Goal: Transaction & Acquisition: Purchase product/service

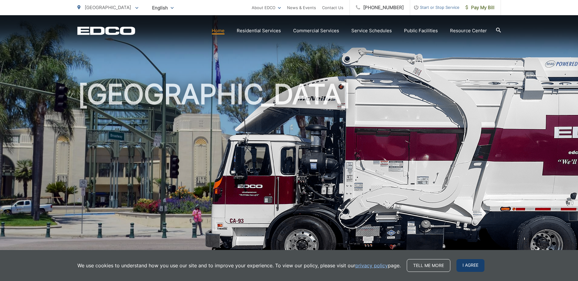
click at [466, 266] on span "I agree" at bounding box center [470, 265] width 28 height 13
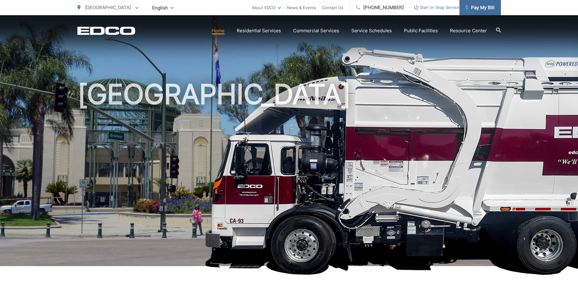
click at [481, 8] on span "Pay My Bill" at bounding box center [479, 7] width 29 height 7
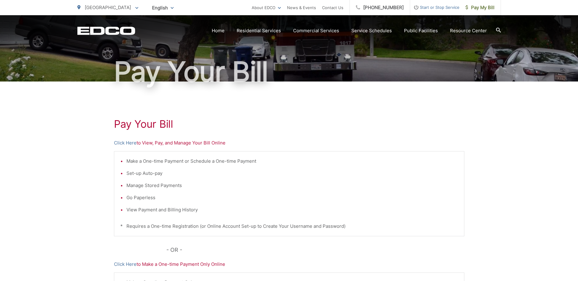
scroll to position [91, 0]
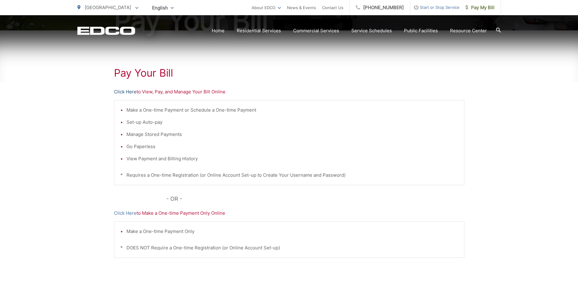
click at [126, 93] on link "Click Here" at bounding box center [125, 91] width 23 height 7
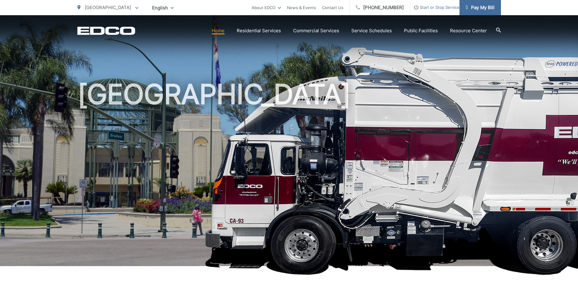
click at [485, 7] on span "Pay My Bill" at bounding box center [479, 7] width 29 height 7
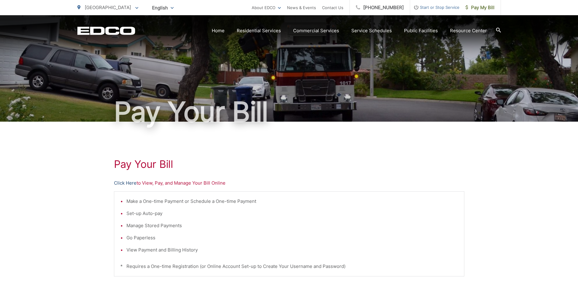
click at [124, 182] on link "Click Here" at bounding box center [125, 183] width 23 height 7
